Goal: Navigation & Orientation: Find specific page/section

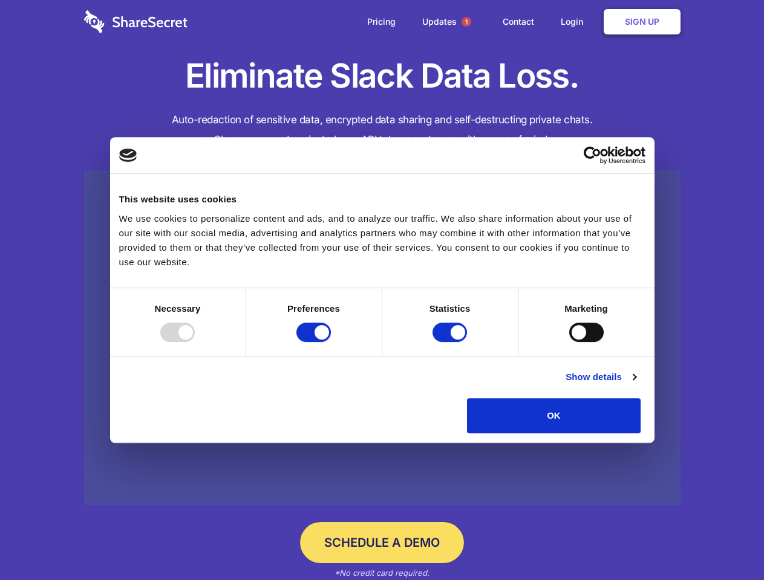
click at [195, 342] on div at bounding box center [177, 332] width 34 height 19
click at [331, 342] on input "Preferences" at bounding box center [313, 332] width 34 height 19
checkbox input "false"
click at [451, 342] on input "Statistics" at bounding box center [449, 332] width 34 height 19
checkbox input "false"
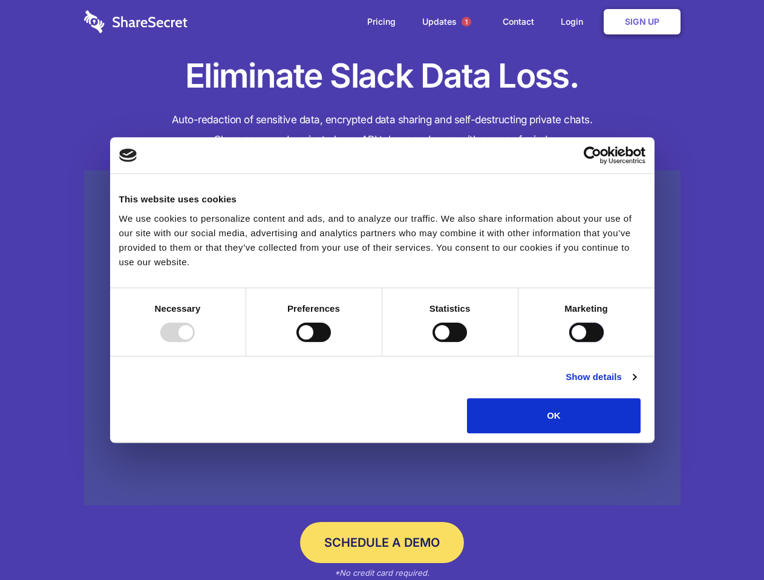
click at [569, 342] on input "Marketing" at bounding box center [586, 332] width 34 height 19
checkbox input "true"
click at [635, 384] on link "Show details" at bounding box center [600, 377] width 70 height 15
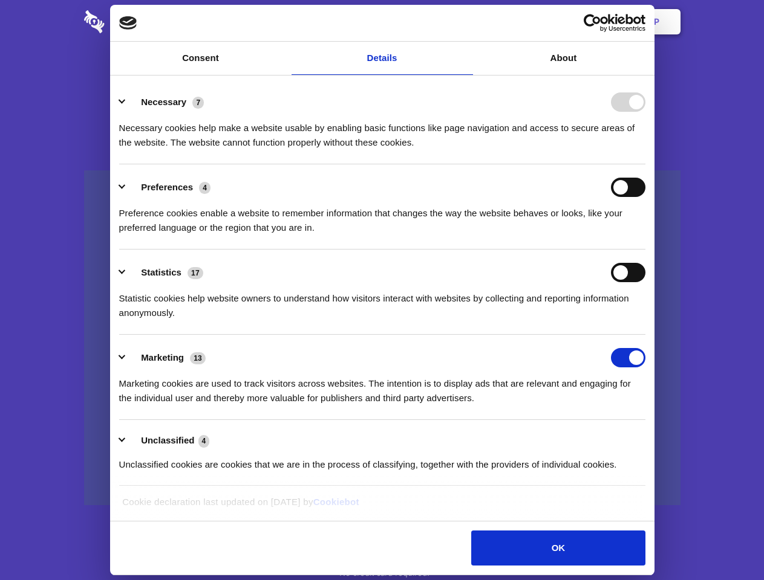
click at [645, 320] on div "Statistic cookies help website owners to understand how visitors interact with …" at bounding box center [382, 301] width 526 height 38
click at [466, 22] on span "1" at bounding box center [466, 22] width 10 height 10
